Goal: Transaction & Acquisition: Purchase product/service

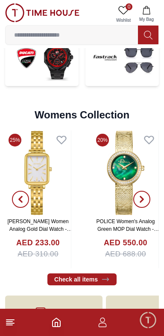
scroll to position [1816, 0]
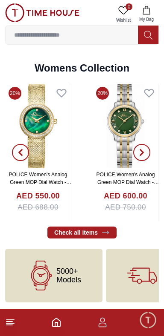
click at [74, 282] on span "5000+ Models" at bounding box center [68, 275] width 25 height 17
click at [104, 232] on icon at bounding box center [105, 232] width 9 height 9
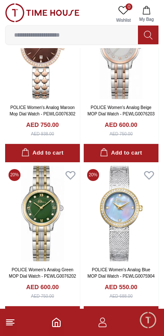
scroll to position [206, 0]
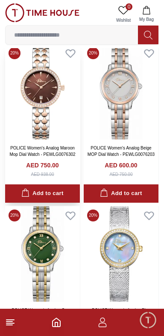
click at [27, 97] on img at bounding box center [42, 92] width 75 height 96
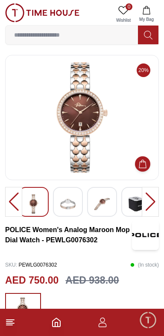
click at [107, 206] on img at bounding box center [101, 204] width 15 height 20
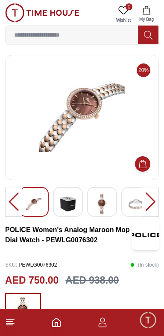
click at [138, 206] on img at bounding box center [135, 204] width 15 height 20
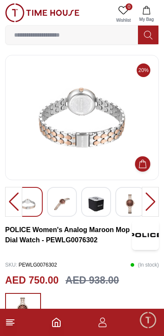
click at [151, 200] on div at bounding box center [149, 202] width 17 height 30
click at [154, 205] on div at bounding box center [149, 202] width 17 height 30
click at [57, 327] on icon "Home" at bounding box center [56, 322] width 8 height 9
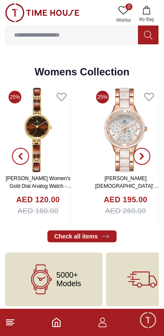
scroll to position [1816, 0]
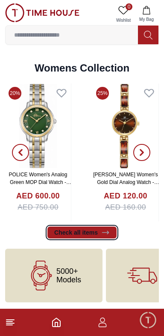
click at [107, 237] on link "Check all items" at bounding box center [81, 233] width 69 height 12
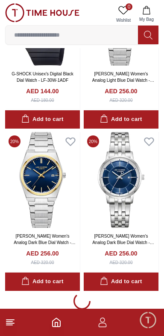
scroll to position [1420, 0]
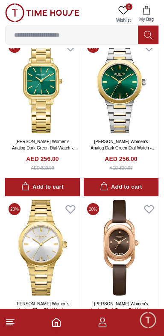
scroll to position [3446, 0]
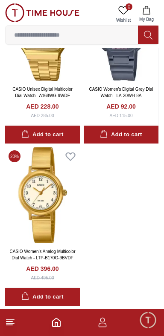
scroll to position [7977, 0]
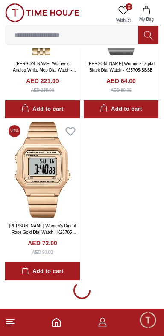
scroll to position [11226, 0]
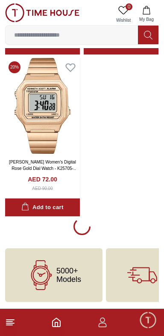
scroll to position [11226, 0]
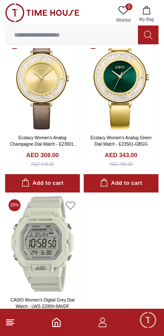
scroll to position [14475, 0]
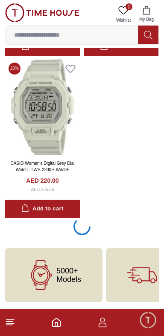
scroll to position [14475, 0]
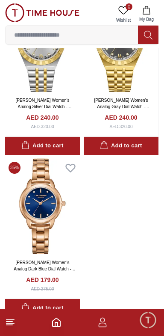
scroll to position [17724, 0]
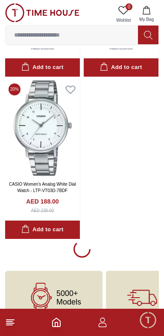
scroll to position [20974, 0]
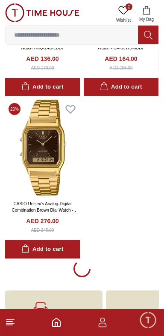
scroll to position [24222, 0]
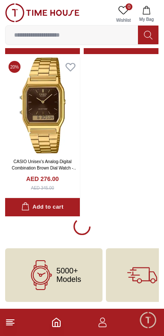
scroll to position [24221, 0]
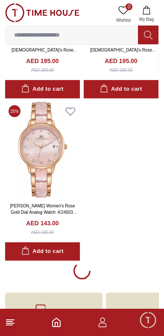
scroll to position [27459, 0]
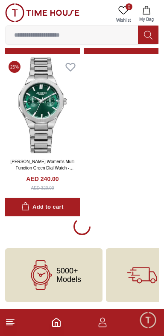
scroll to position [29084, 0]
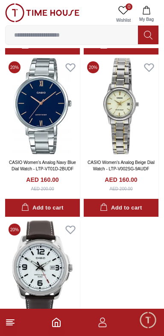
scroll to position [32156, 0]
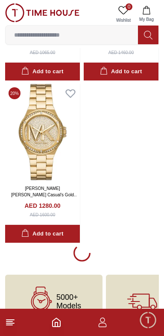
scroll to position [33957, 0]
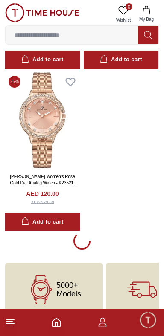
scroll to position [37164, 0]
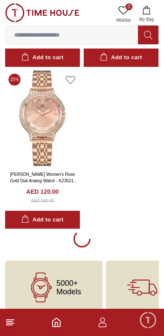
scroll to position [37206, 0]
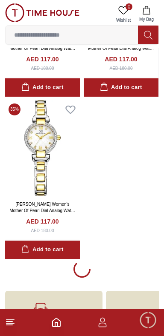
scroll to position [40437, 0]
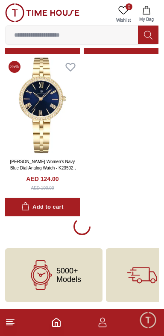
scroll to position [42061, 0]
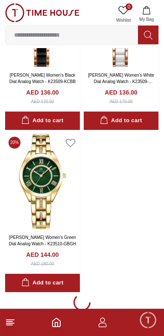
scroll to position [43685, 0]
